Goal: Task Accomplishment & Management: Use online tool/utility

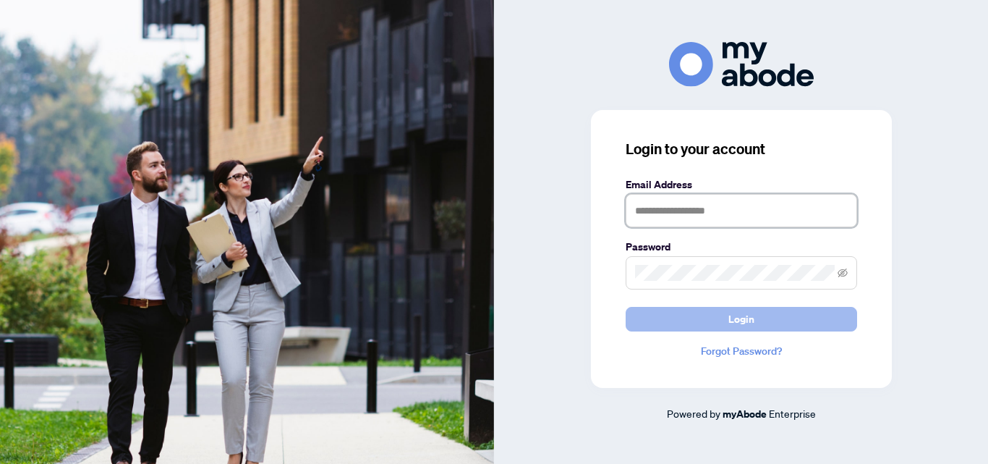
type input "**********"
click at [736, 324] on span "Login" at bounding box center [741, 318] width 26 height 23
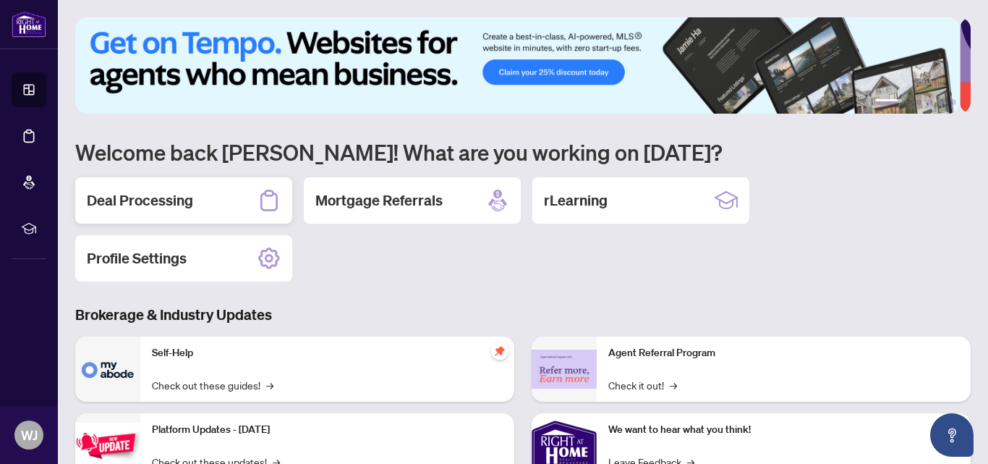
click at [163, 193] on h2 "Deal Processing" at bounding box center [140, 200] width 106 height 20
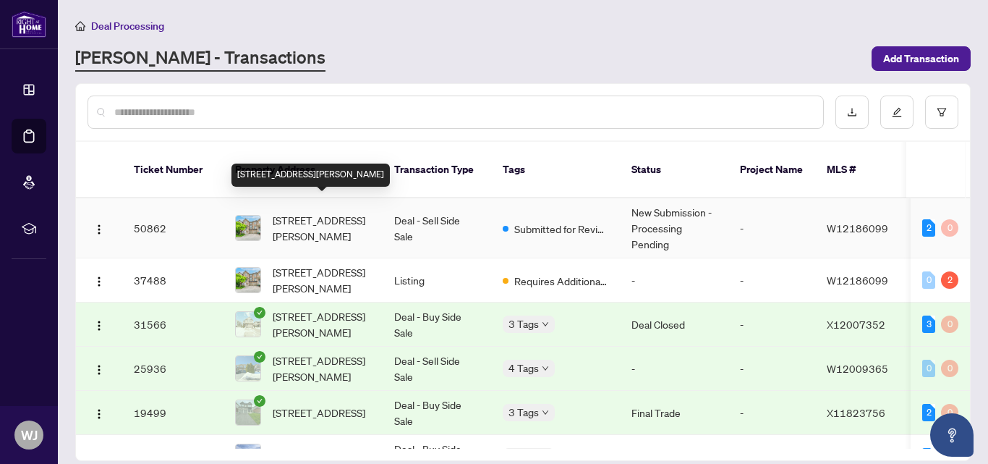
click at [324, 212] on span "24 Lou Pomanti St, Toronto, Ontario M9M 0C2, Canada" at bounding box center [322, 228] width 98 height 32
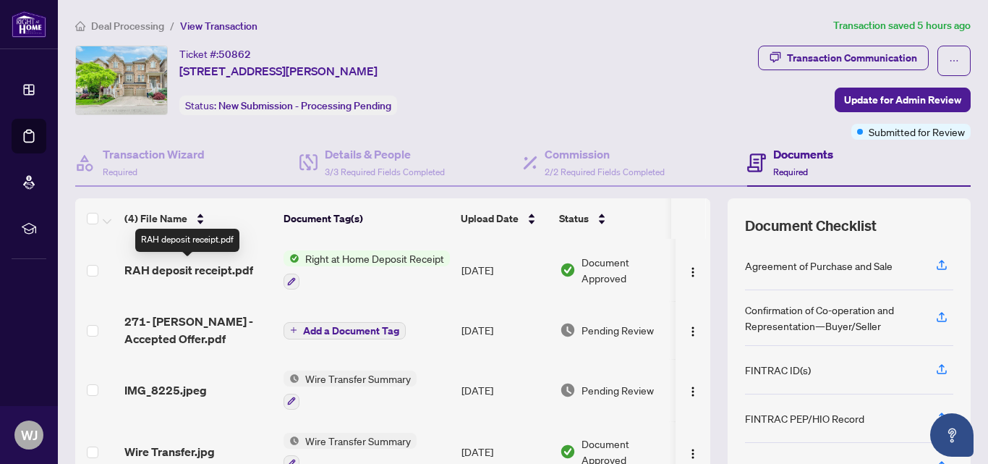
click at [228, 270] on span "RAH deposit receipt.pdf" at bounding box center [188, 269] width 129 height 17
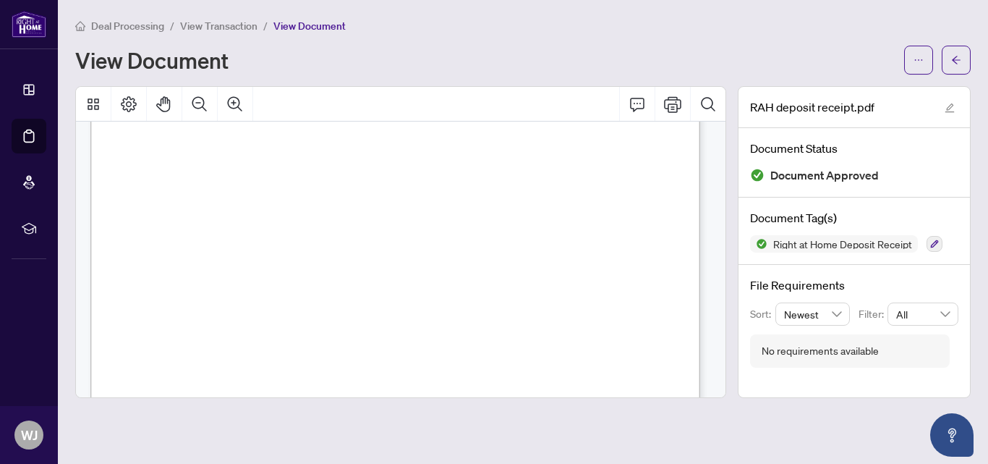
scroll to position [241, 0]
click at [673, 95] on icon "Print" at bounding box center [672, 103] width 17 height 17
